Goal: Find contact information: Find contact information

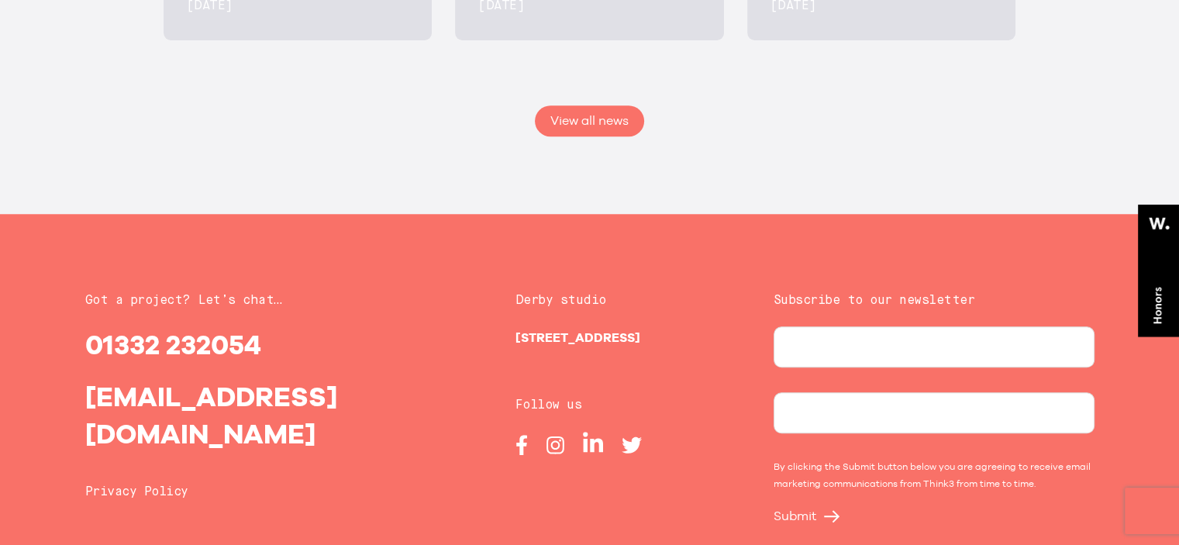
scroll to position [3220, 0]
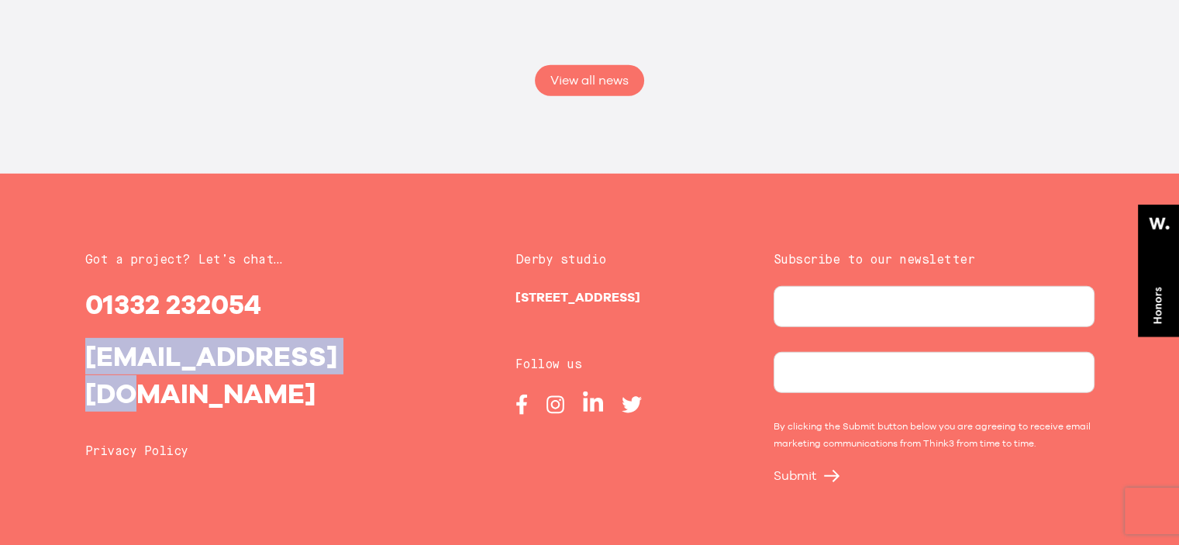
drag, startPoint x: 77, startPoint y: 356, endPoint x: 343, endPoint y: 367, distance: 266.1
click at [343, 367] on div "Got a project? Let’s chat… 01332 232054 [EMAIL_ADDRESS][DOMAIN_NAME] Privacy Po…" at bounding box center [246, 366] width 344 height 232
click at [346, 326] on div "Got a project? Let’s chat… 01332 232054 [EMAIL_ADDRESS][DOMAIN_NAME]" at bounding box center [245, 330] width 321 height 160
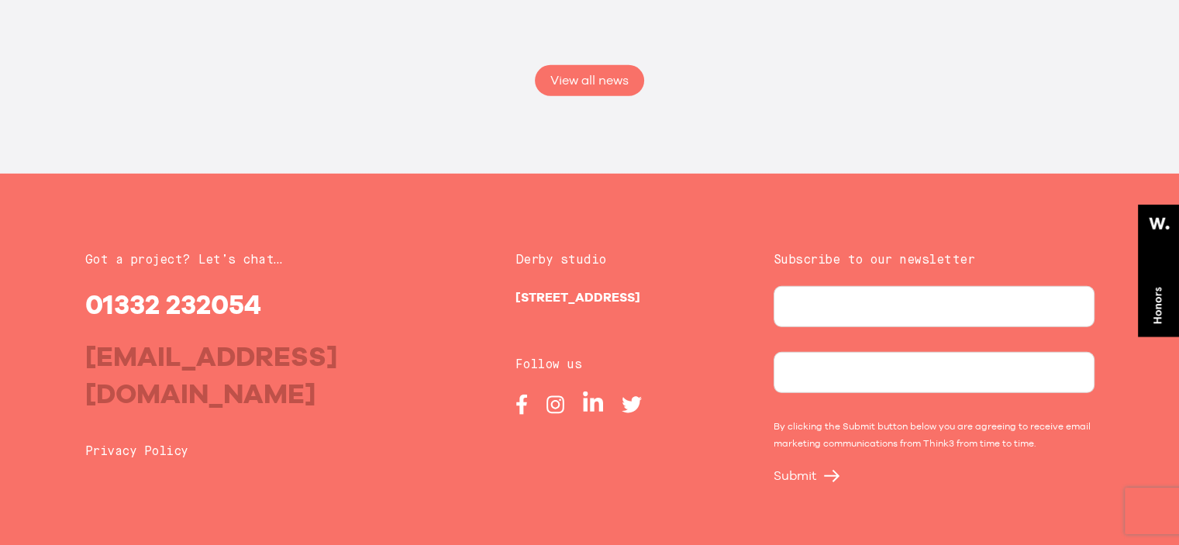
click at [338, 346] on h4 "[EMAIL_ADDRESS][DOMAIN_NAME]" at bounding box center [245, 375] width 321 height 74
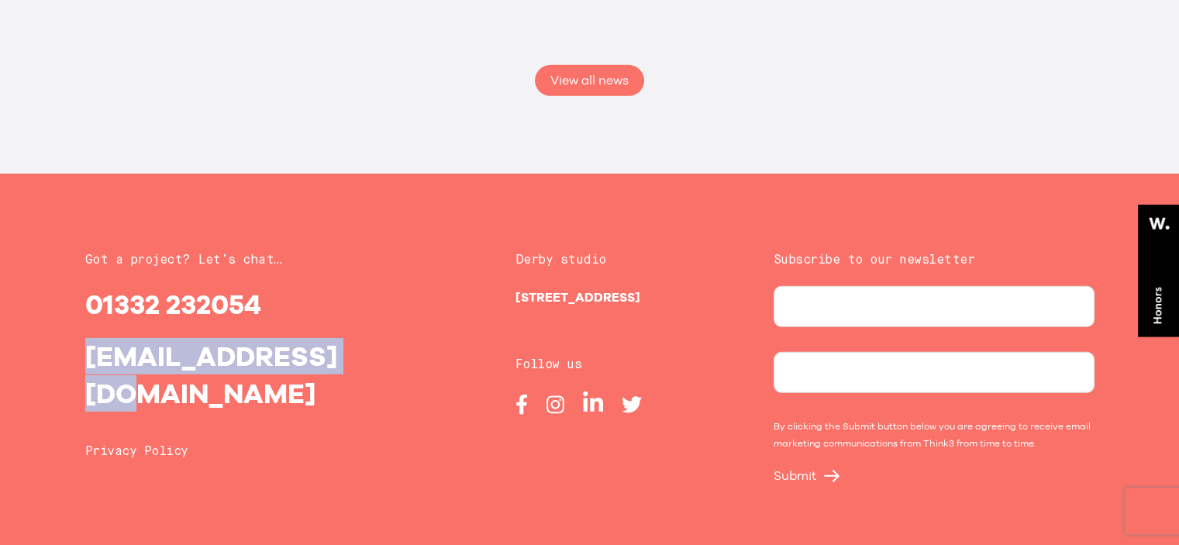
drag, startPoint x: 71, startPoint y: 336, endPoint x: 364, endPoint y: 349, distance: 293.2
click at [364, 349] on div "Got a project? Let’s chat… 01332 232054 [EMAIL_ADDRESS][DOMAIN_NAME] Privacy Po…" at bounding box center [590, 366] width 1040 height 232
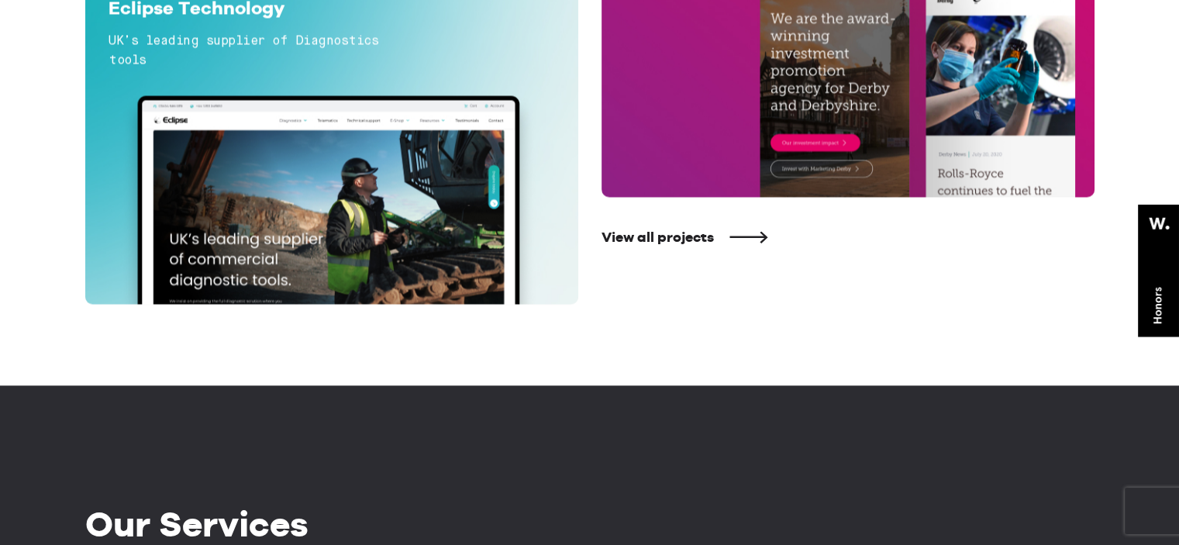
scroll to position [0, 0]
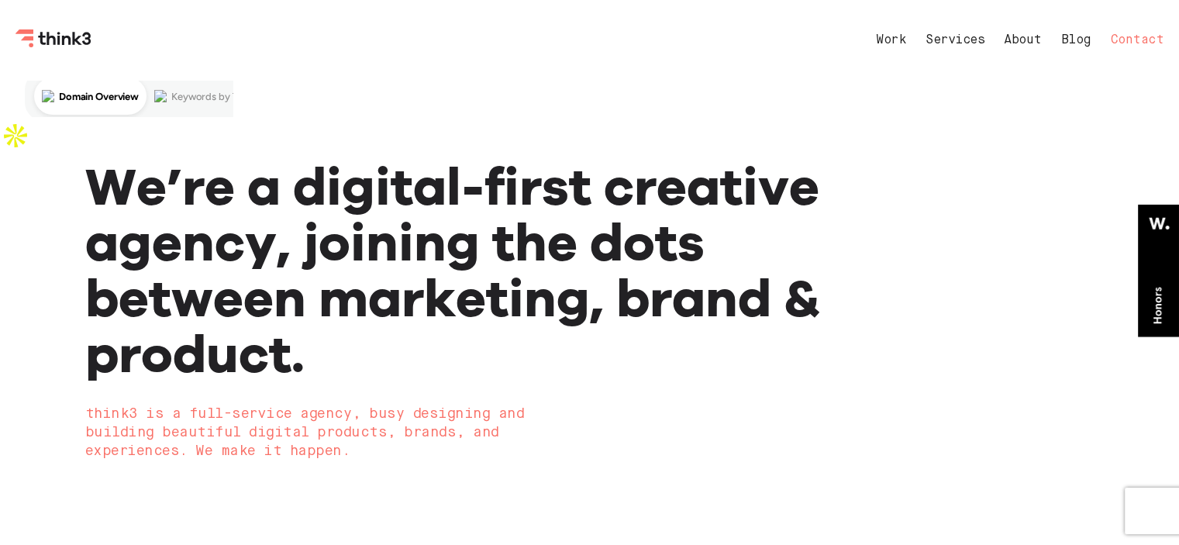
click at [1122, 35] on link "Contact" at bounding box center [1136, 40] width 53 height 12
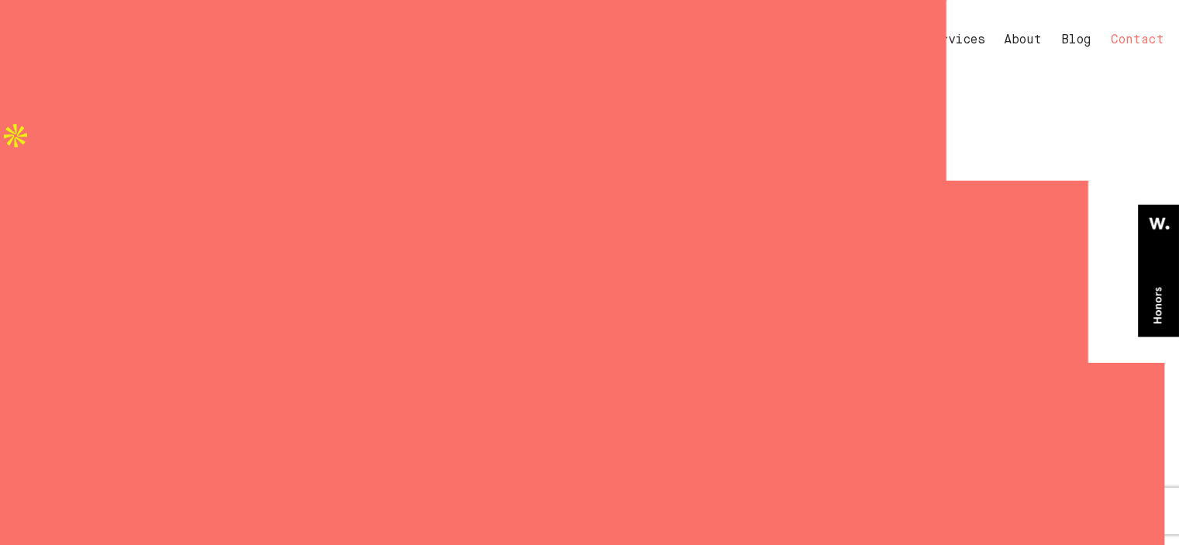
select select "General enquiry"
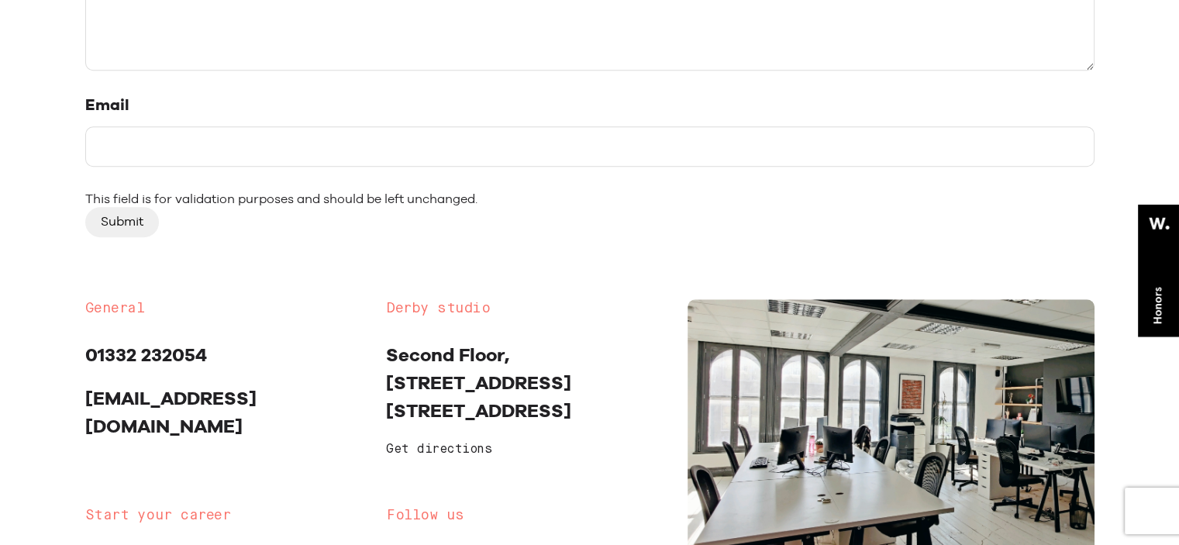
scroll to position [1193, 0]
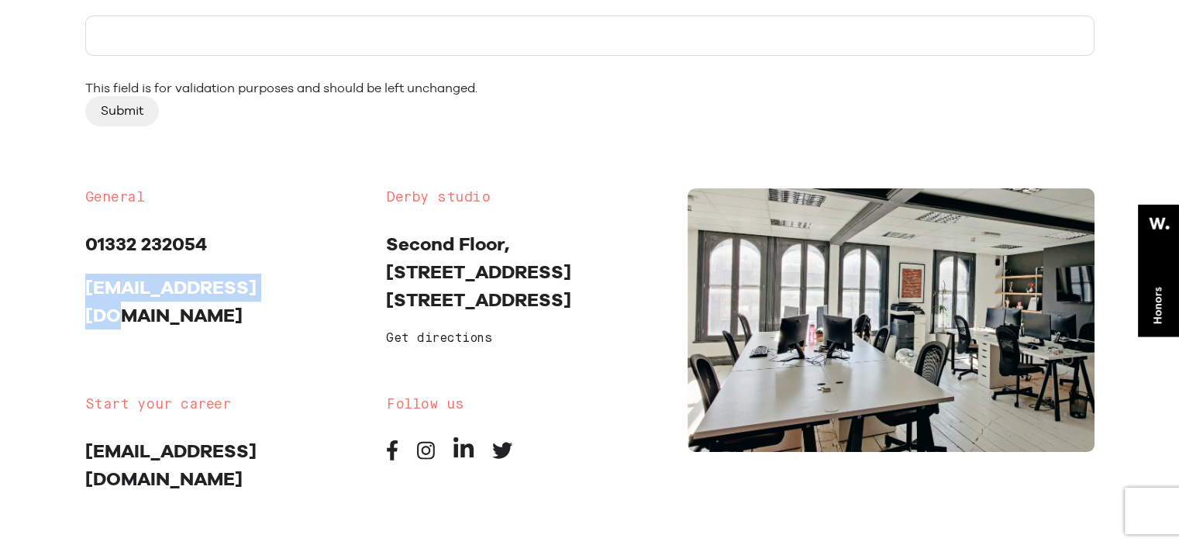
drag, startPoint x: 81, startPoint y: 282, endPoint x: 260, endPoint y: 293, distance: 179.3
click at [260, 293] on div "General 01332 232054 [EMAIL_ADDRESS][DOMAIN_NAME]" at bounding box center [224, 276] width 301 height 177
copy link "[EMAIL_ADDRESS][DOMAIN_NAME]"
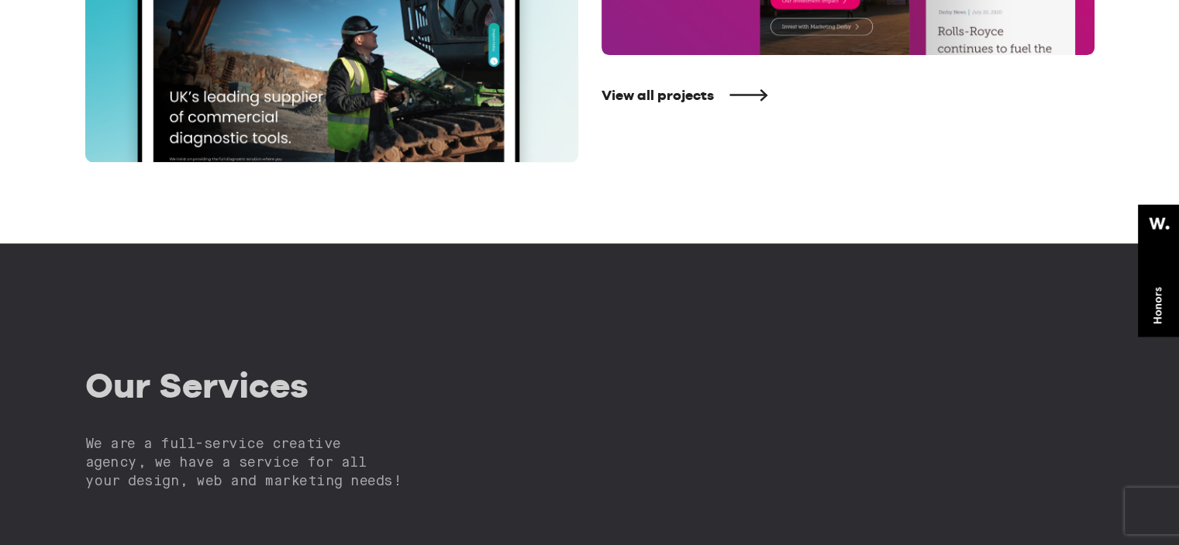
scroll to position [1766, 0]
